Goal: Find specific page/section

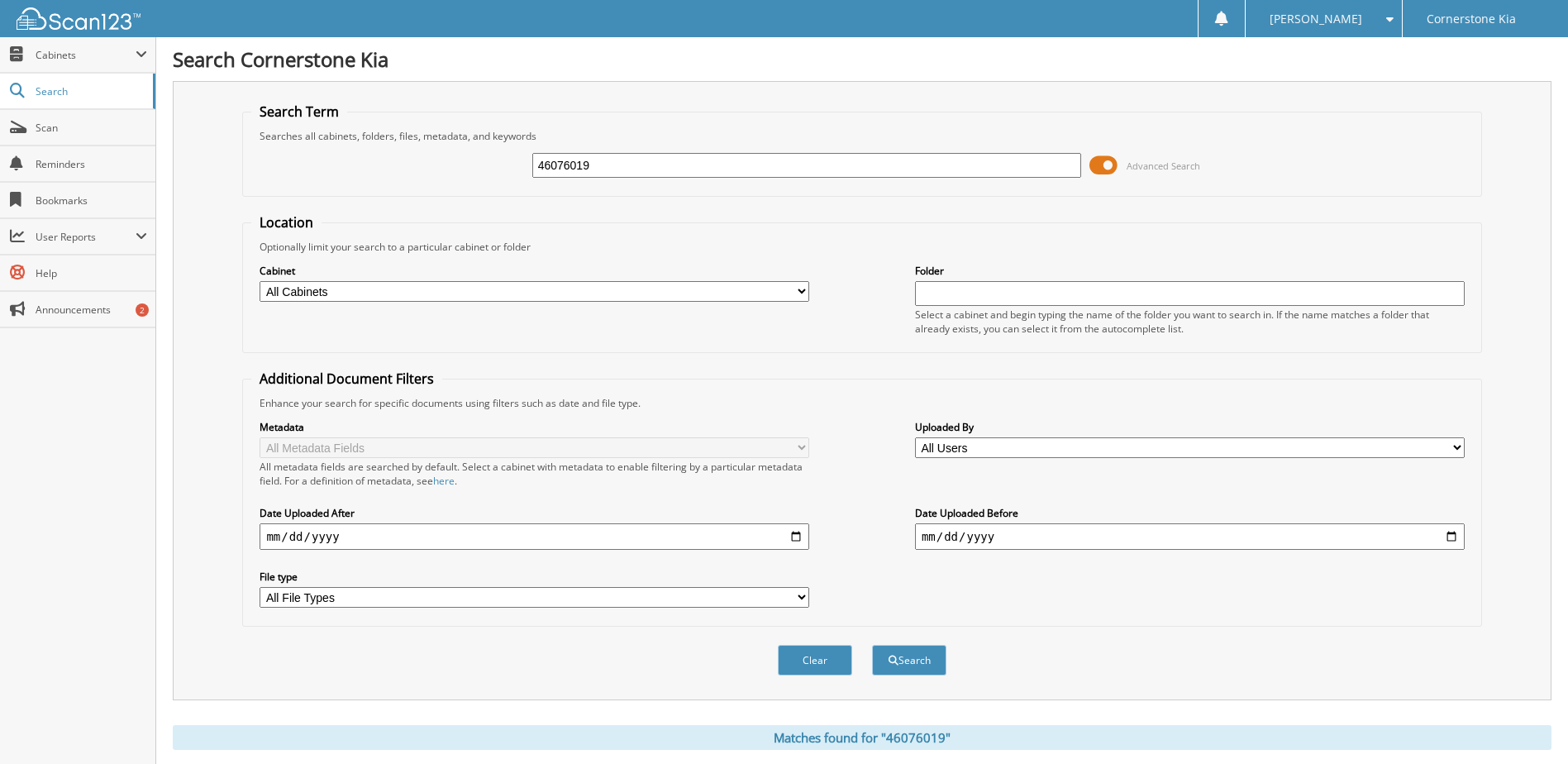
drag, startPoint x: 619, startPoint y: 166, endPoint x: 557, endPoint y: 174, distance: 62.5
click at [557, 174] on input "46076019" at bounding box center [807, 165] width 550 height 25
type input "460837227"
click at [872, 645] on button "Search" at bounding box center [909, 660] width 74 height 30
click at [638, 171] on input "460837227" at bounding box center [807, 165] width 550 height 25
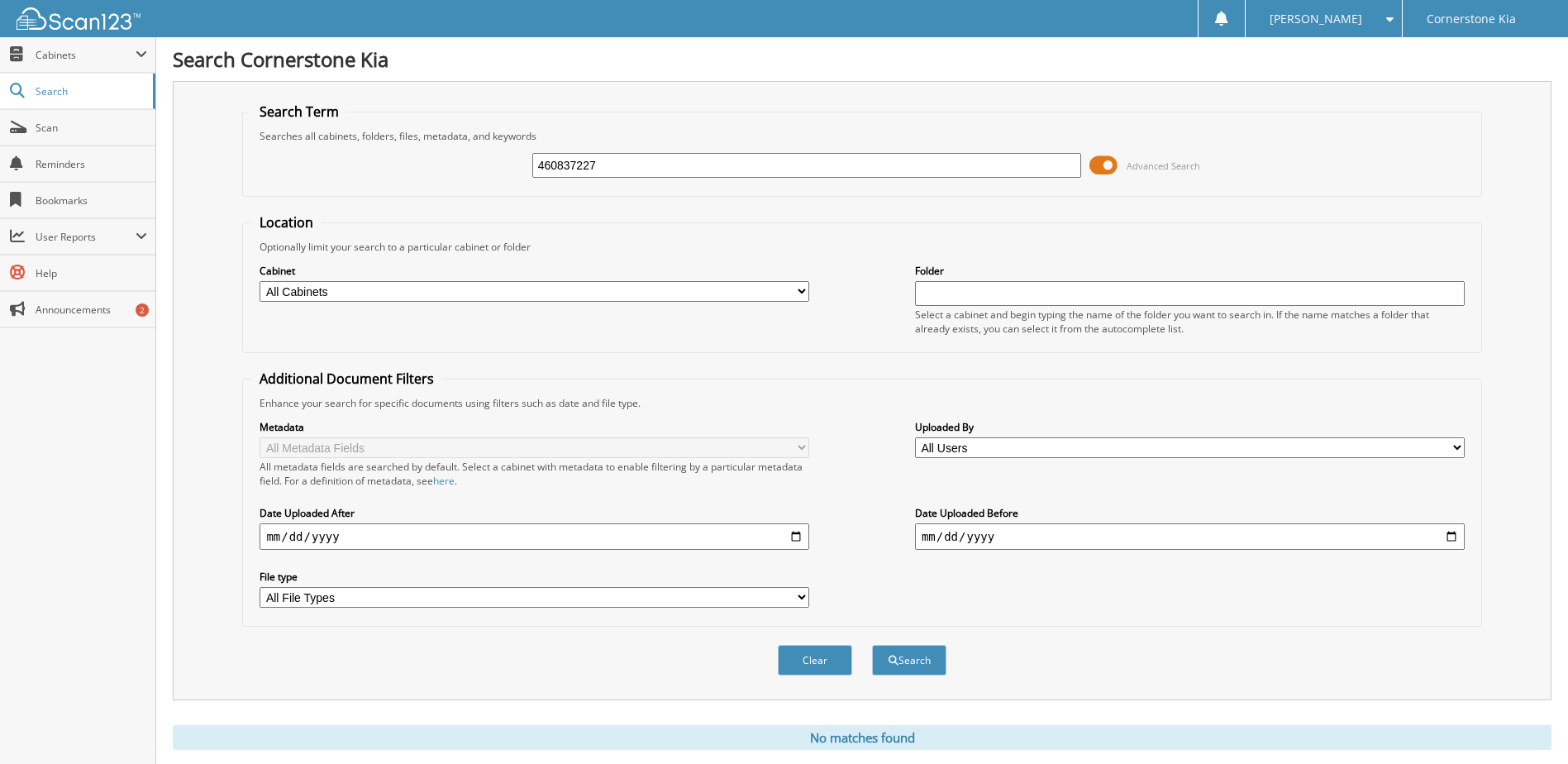
click at [584, 168] on input "460837227" at bounding box center [807, 165] width 550 height 25
type input "46083727"
click at [872, 645] on button "Search" at bounding box center [909, 660] width 74 height 30
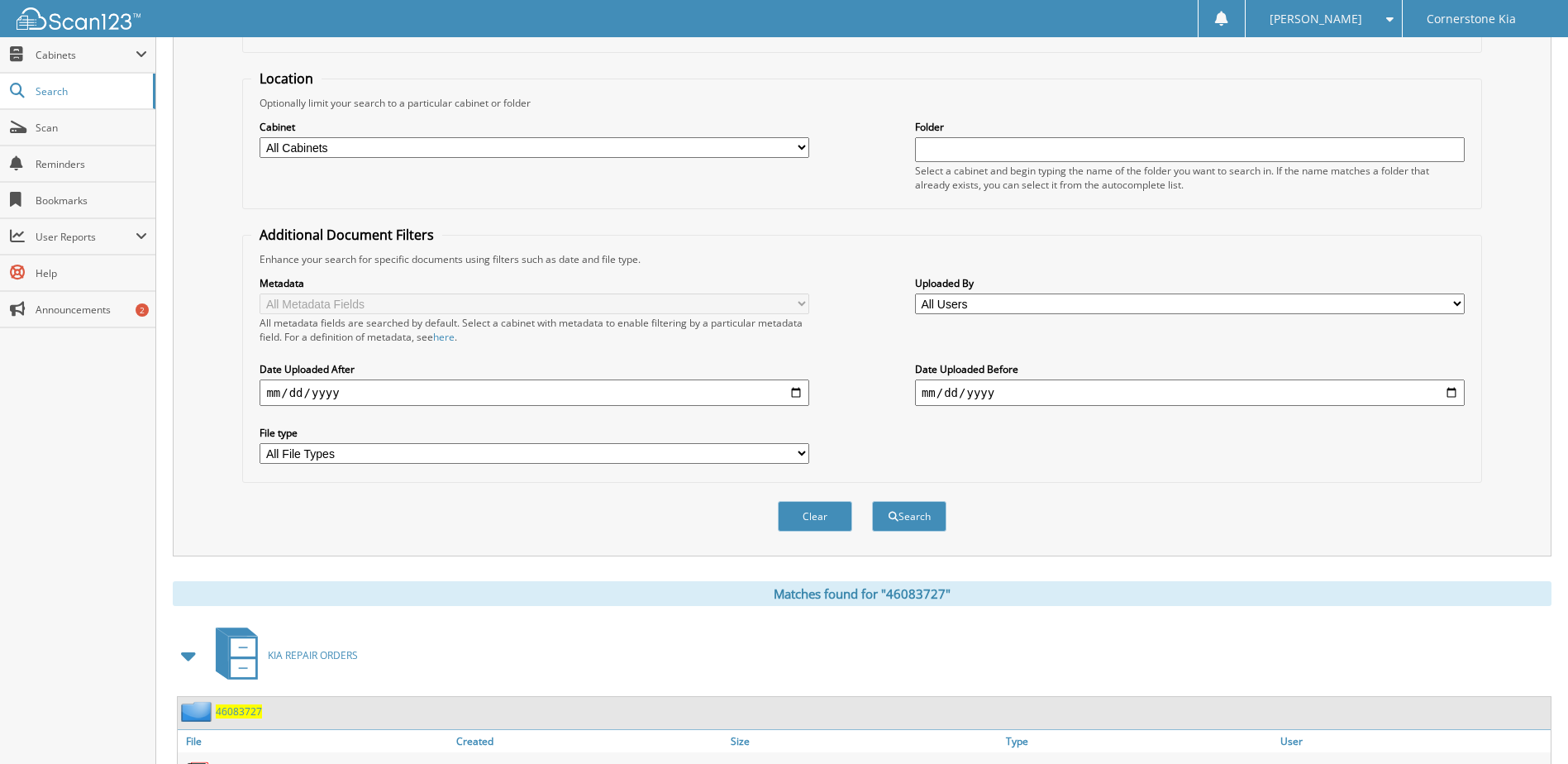
scroll to position [262, 0]
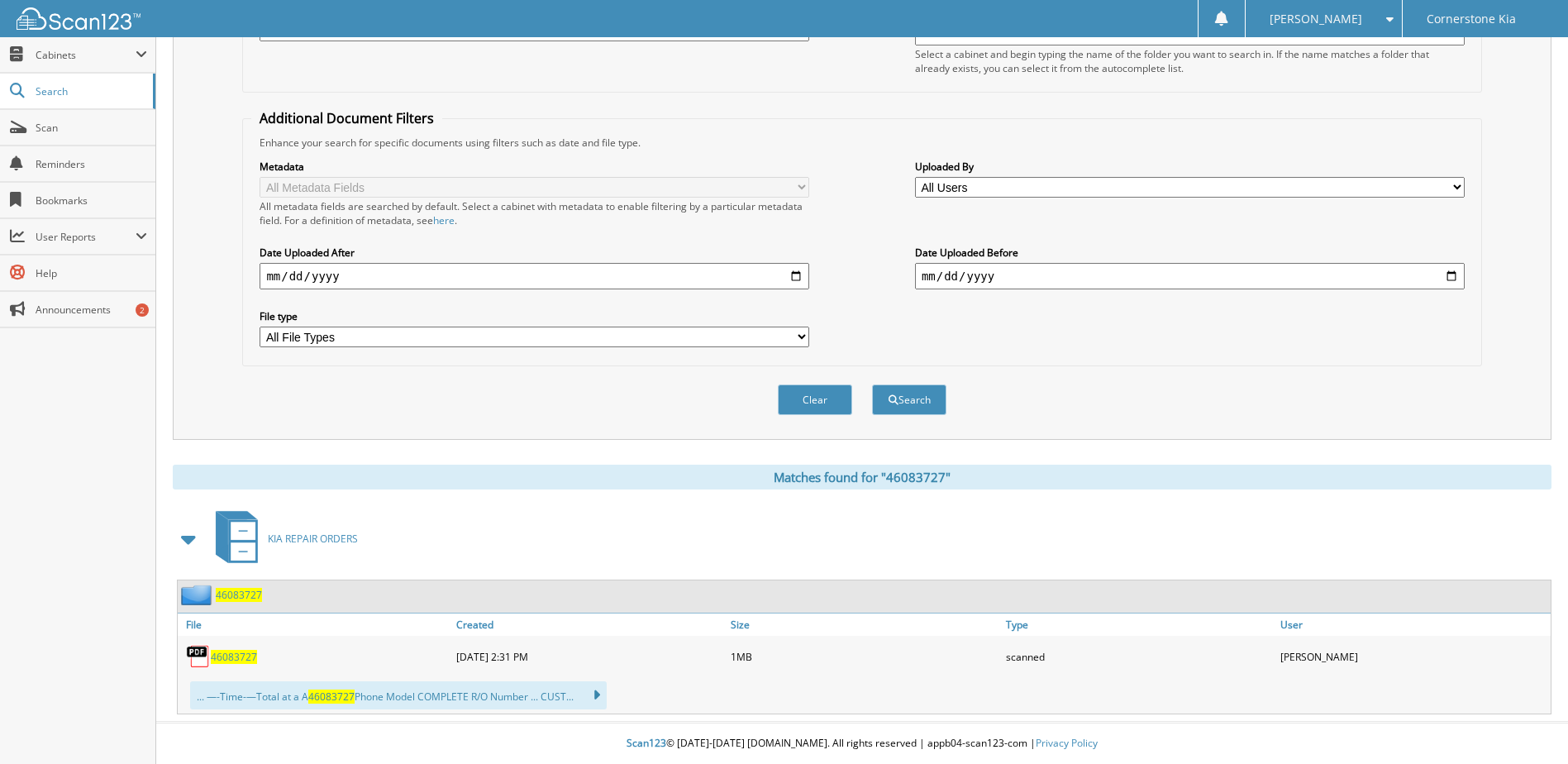
click at [210, 657] on img at bounding box center [198, 657] width 25 height 25
click at [236, 659] on span "46083727" at bounding box center [233, 657] width 46 height 14
click at [190, 652] on img at bounding box center [198, 657] width 25 height 25
click at [255, 651] on span "46083727" at bounding box center [233, 657] width 46 height 14
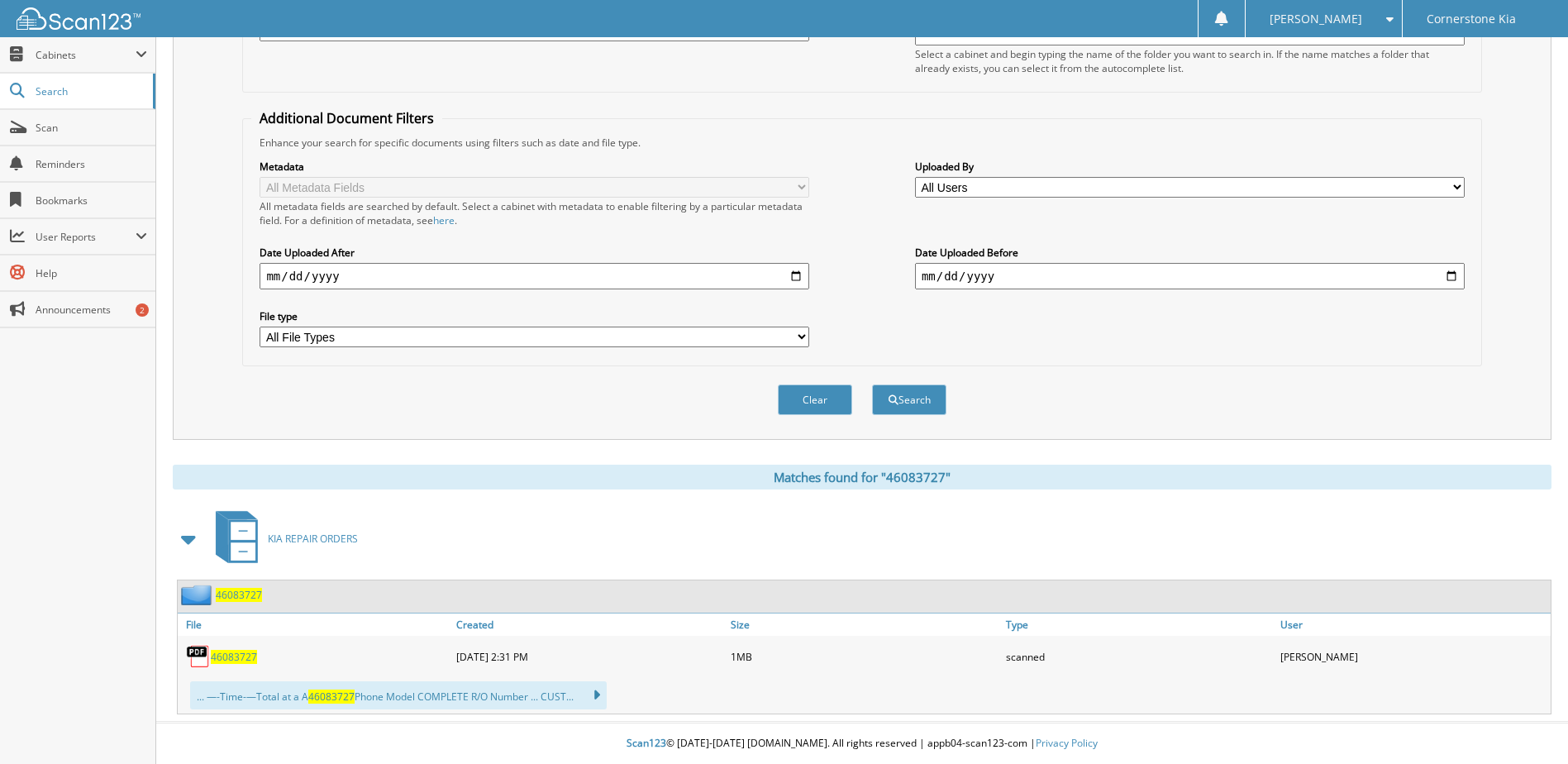
click at [241, 667] on div "46083727" at bounding box center [314, 657] width 274 height 33
click at [204, 655] on img at bounding box center [198, 657] width 25 height 25
click at [420, 437] on div "Search Term Searches all cabinets, folders, files, metadata, and keywords 46083…" at bounding box center [862, 130] width 1378 height 619
click at [244, 661] on span "46083727" at bounding box center [233, 657] width 46 height 14
